Goal: Task Accomplishment & Management: Use online tool/utility

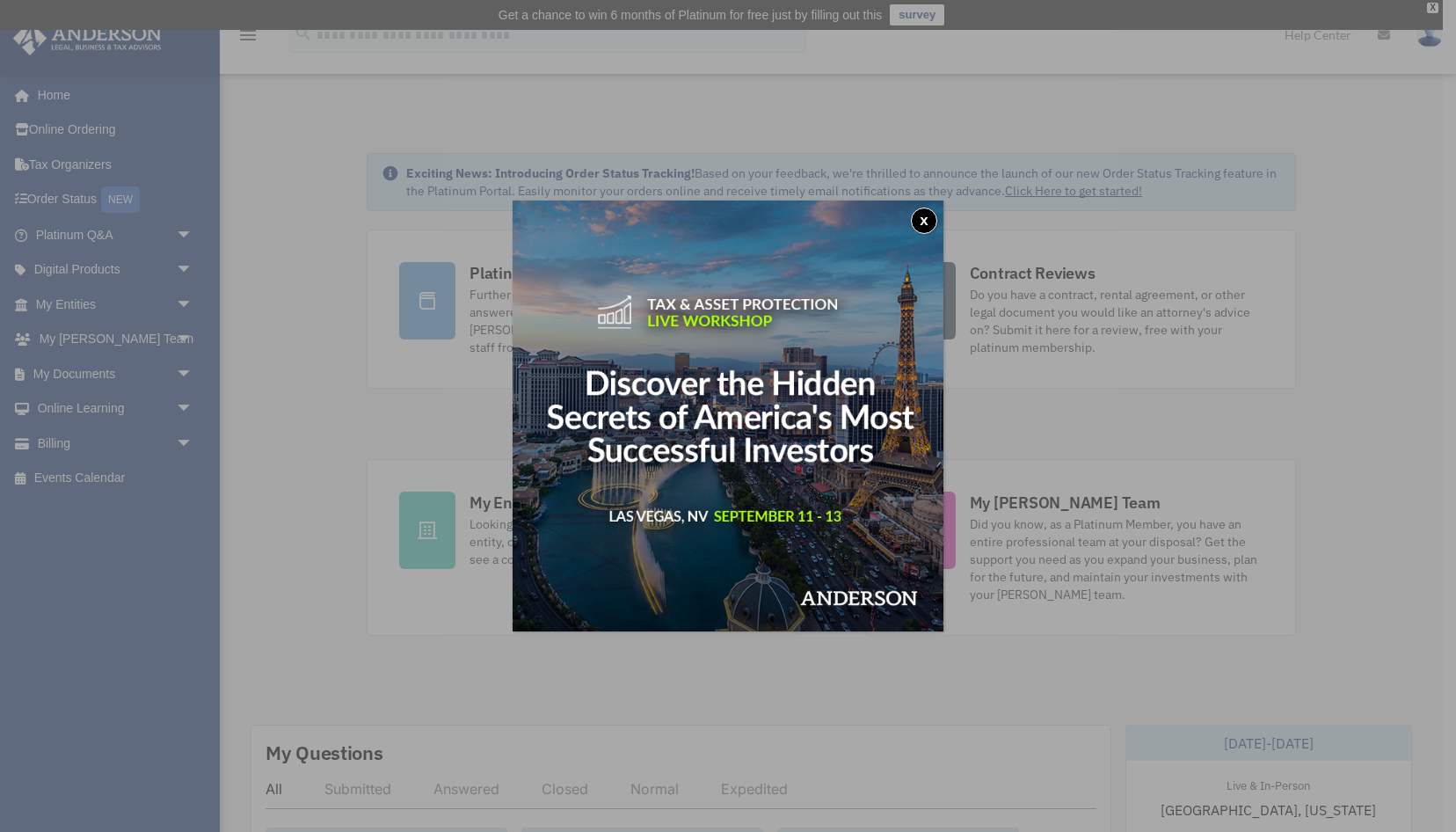
click at [239, 380] on div "x" at bounding box center [728, 416] width 1456 height 832
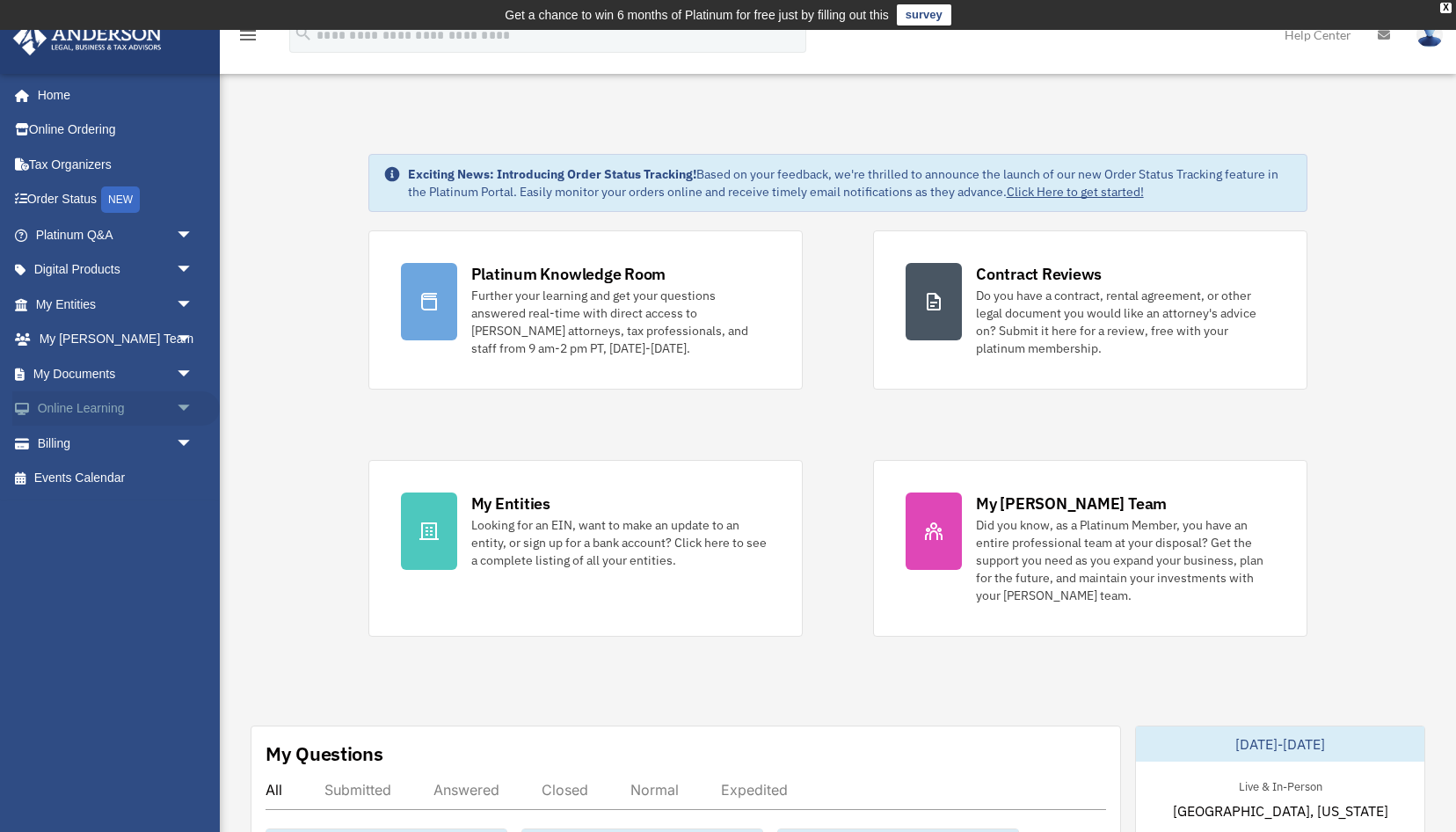
click at [121, 397] on link "Online Learning arrow_drop_down" at bounding box center [116, 409] width 208 height 35
click at [134, 372] on link "My Documents arrow_drop_down" at bounding box center [116, 374] width 208 height 35
click at [184, 335] on span "arrow_drop_down" at bounding box center [194, 339] width 35 height 36
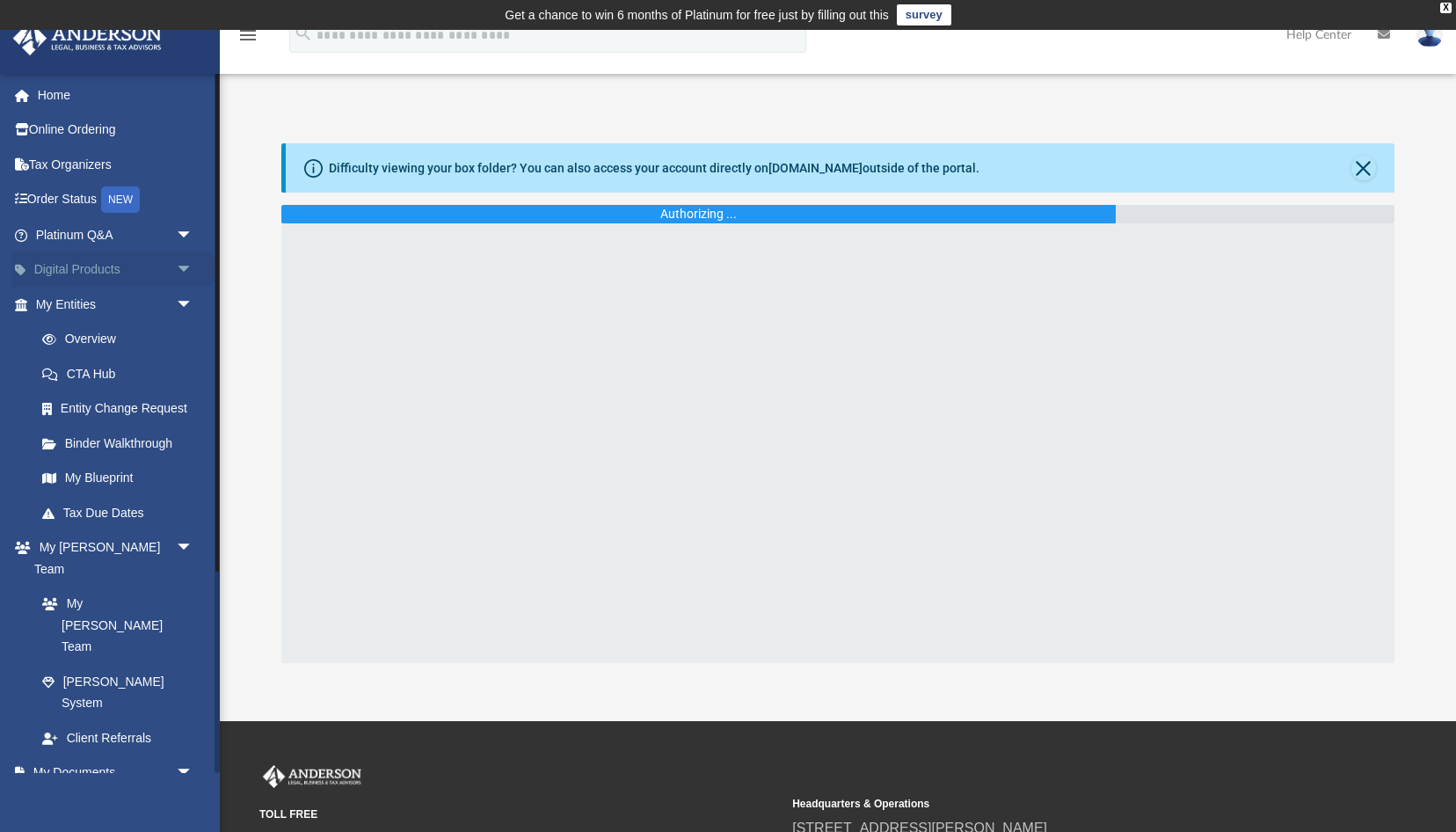
click at [186, 264] on span "arrow_drop_down" at bounding box center [194, 270] width 35 height 36
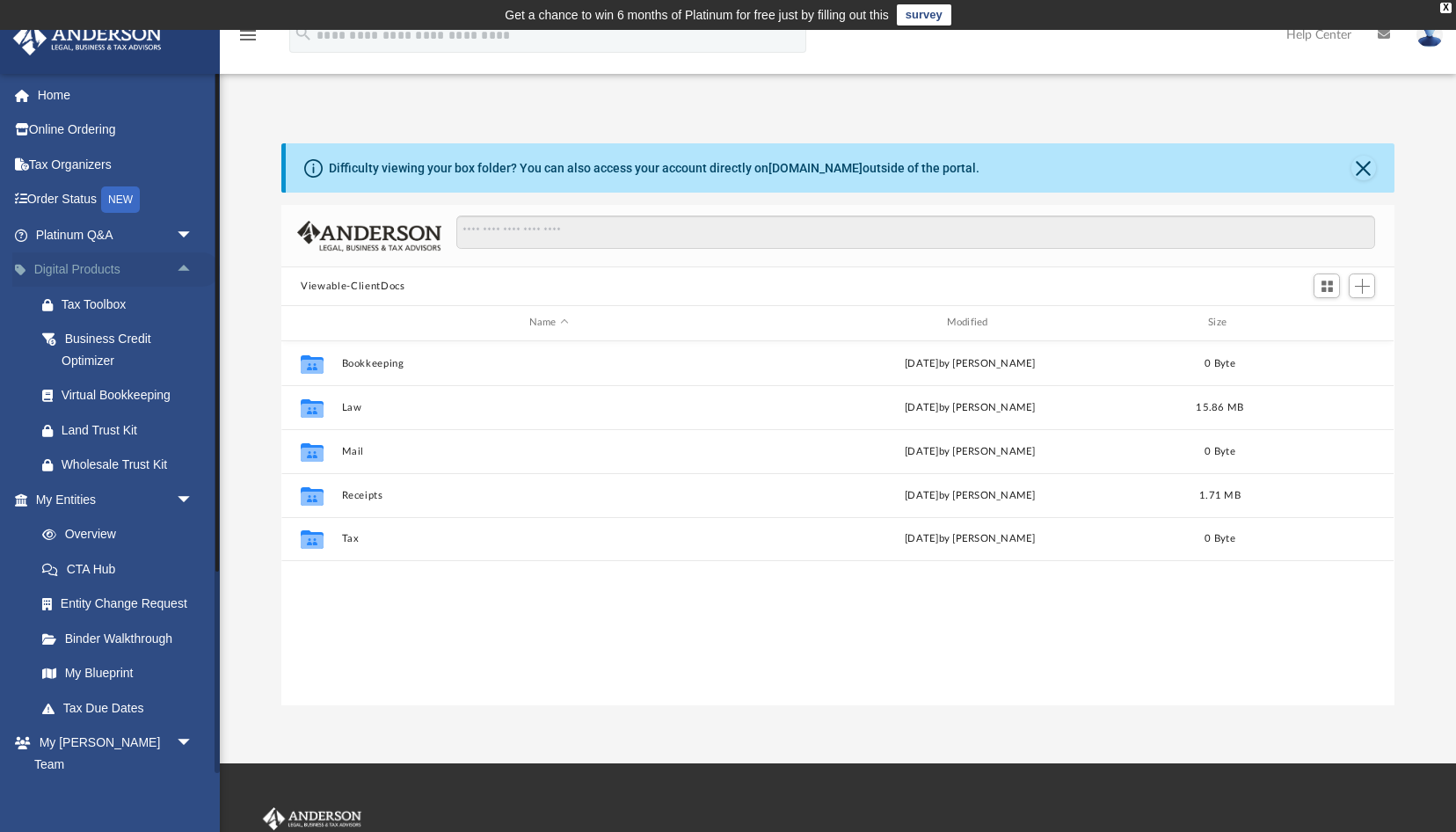
scroll to position [399, 1113]
click at [178, 223] on span "arrow_drop_down" at bounding box center [194, 235] width 35 height 36
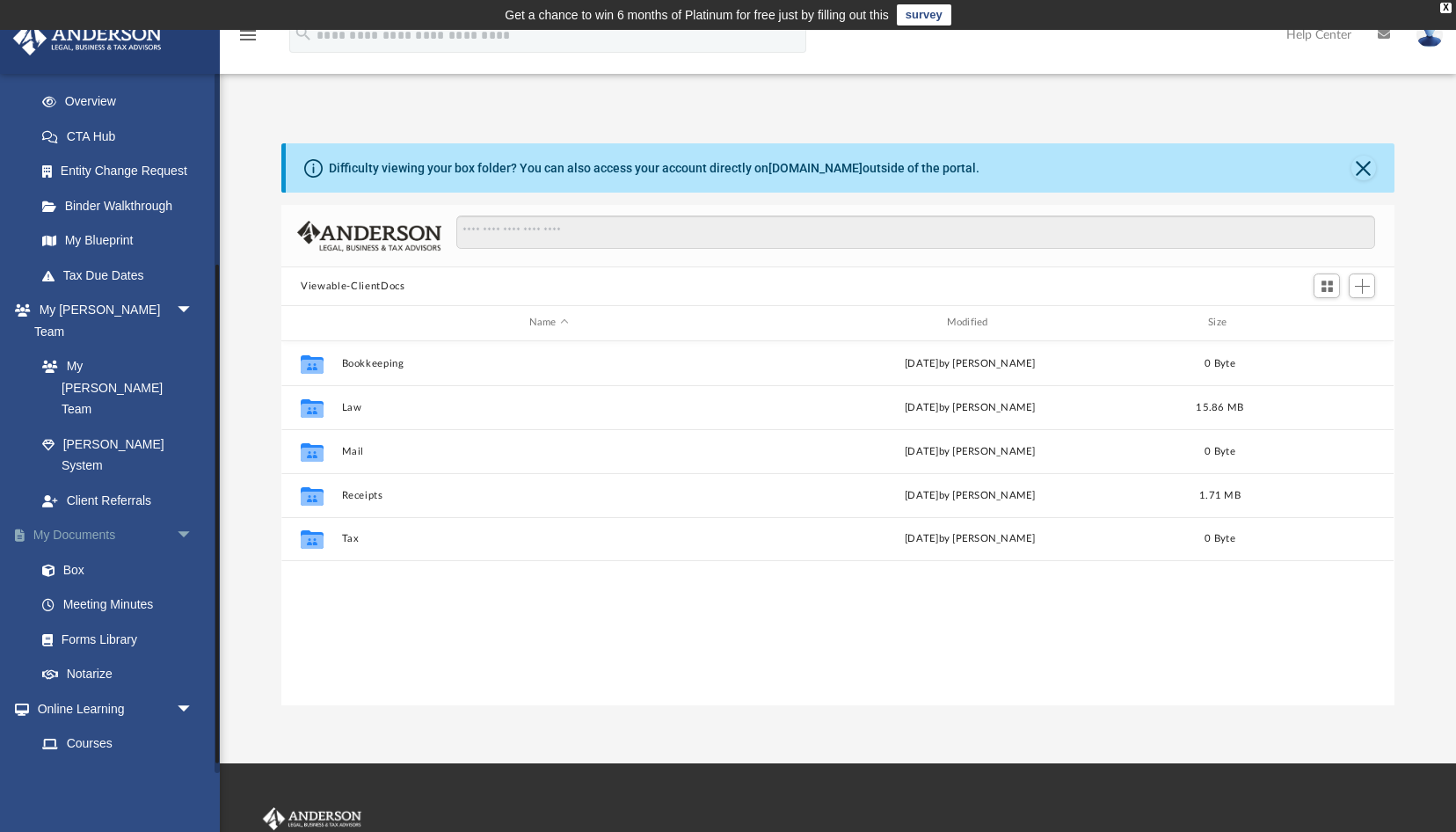
scroll to position [812, 0]
click at [89, 654] on link "Notarize" at bounding box center [122, 672] width 195 height 35
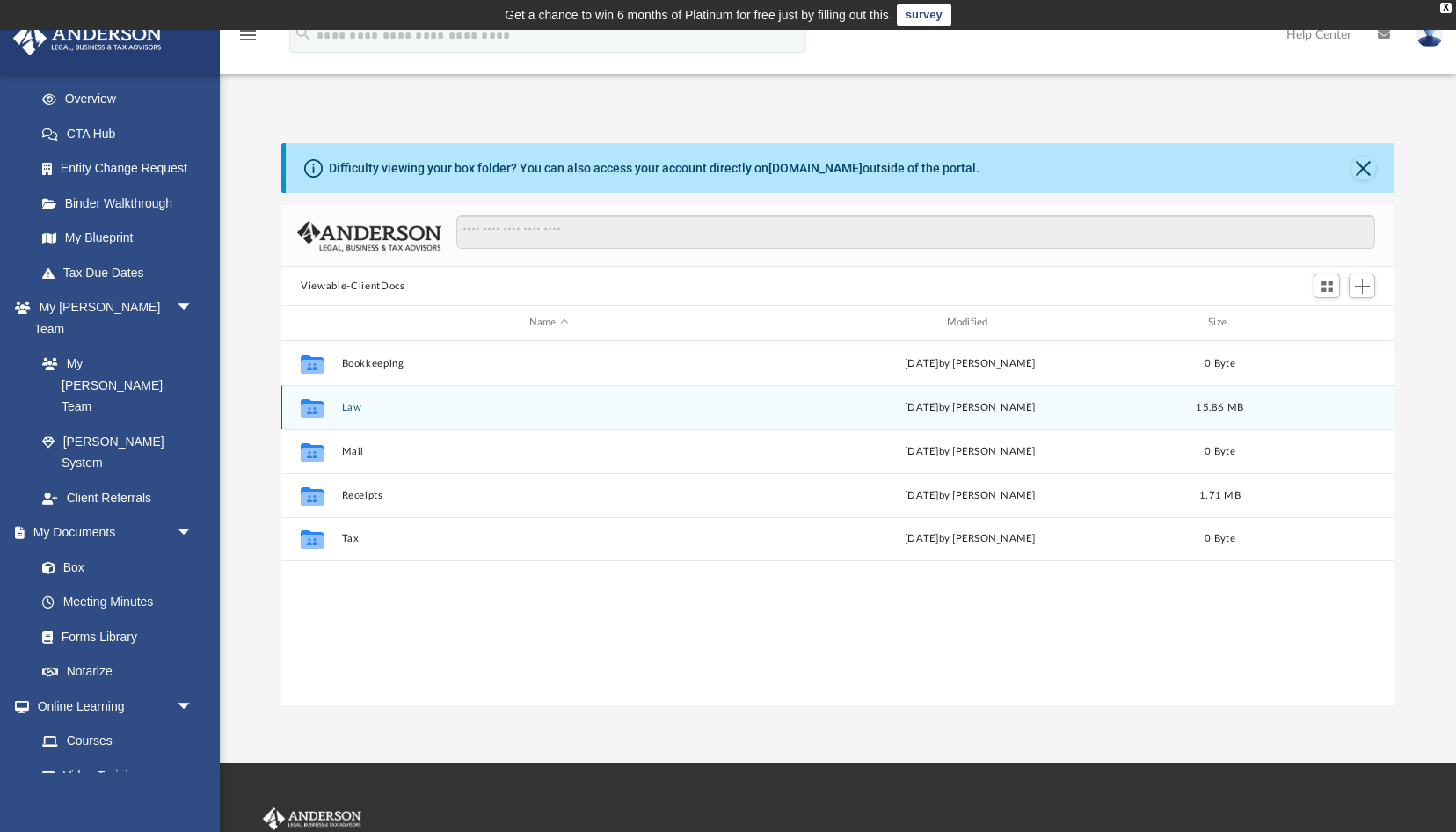
scroll to position [807, 0]
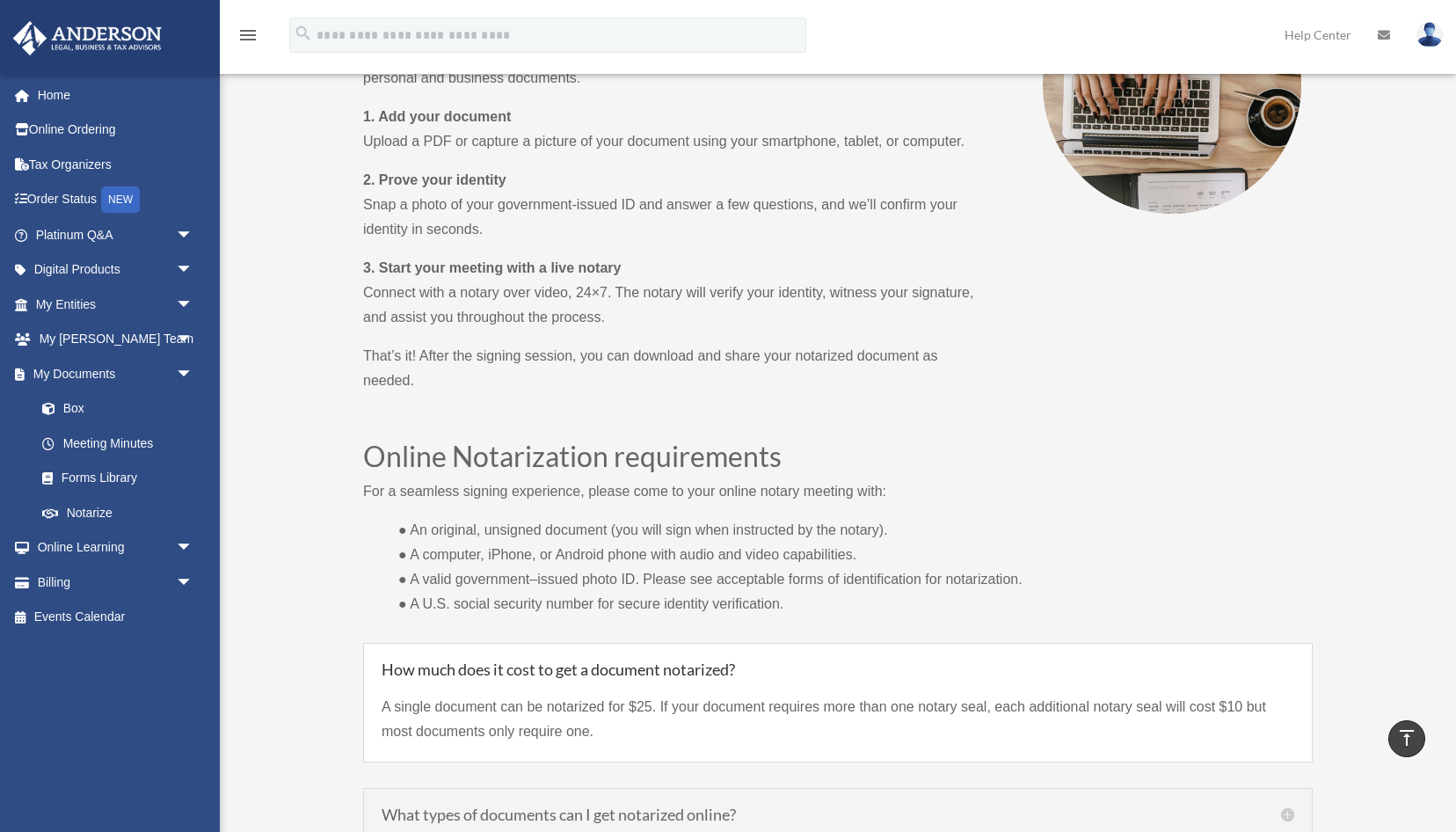
scroll to position [981, 0]
